Goal: Find specific page/section

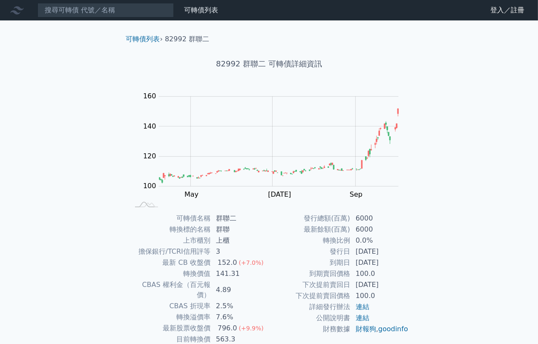
scroll to position [50, 0]
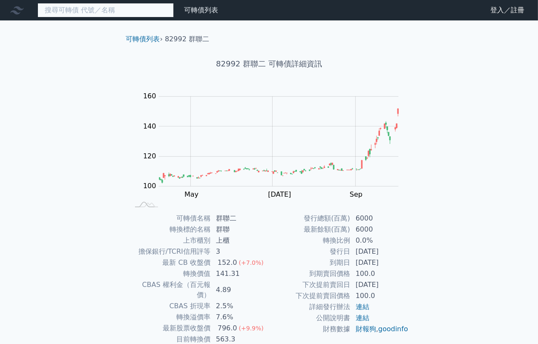
click at [92, 7] on input at bounding box center [105, 10] width 136 height 14
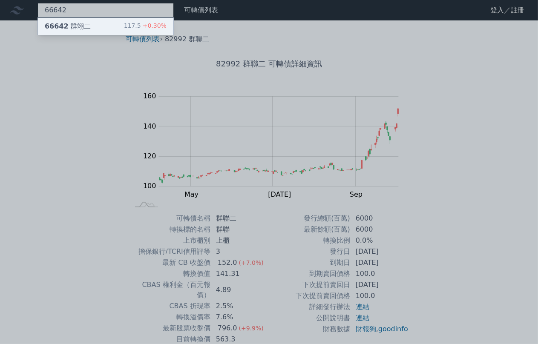
type input "66642"
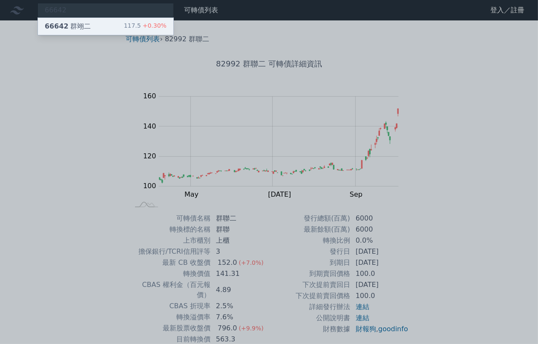
click at [98, 30] on div "66642 群翊二 117.5 +0.30%" at bounding box center [105, 26] width 135 height 17
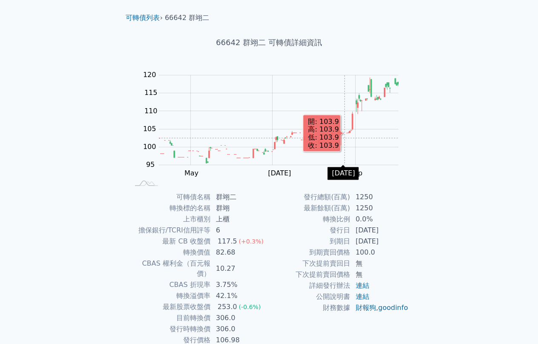
scroll to position [50, 0]
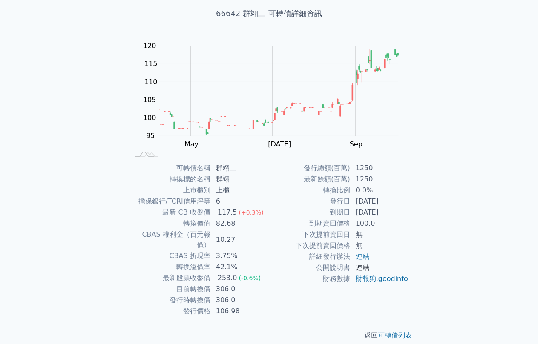
click at [362, 271] on link "連結" at bounding box center [363, 268] width 14 height 8
